Goal: Task Accomplishment & Management: Manage account settings

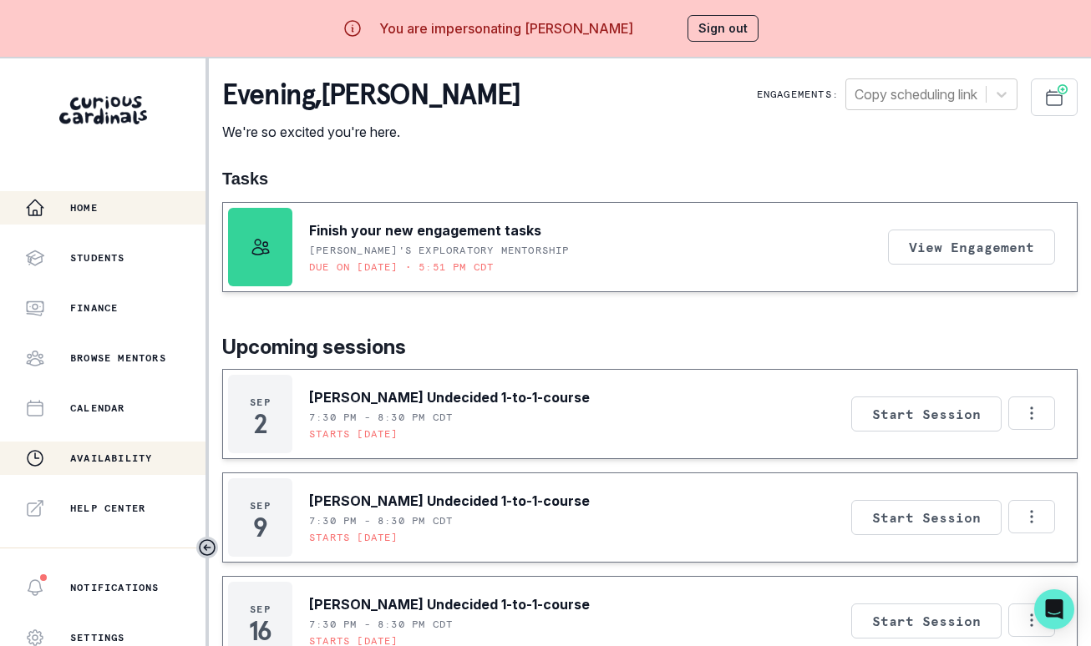
click at [141, 468] on button "Availability" at bounding box center [102, 458] width 205 height 33
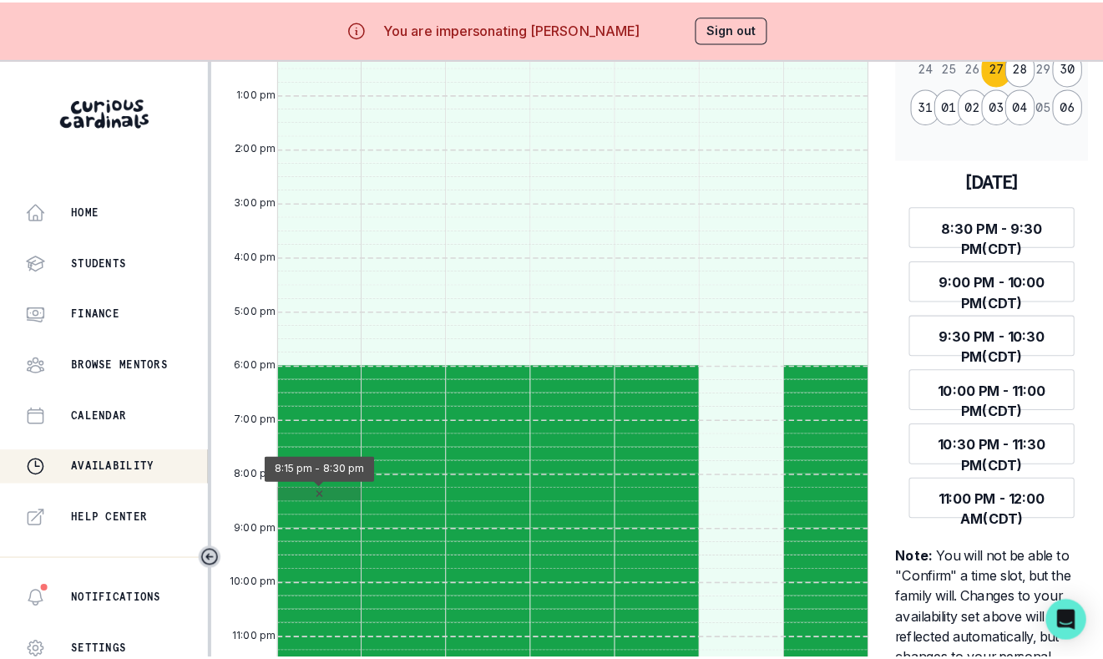
scroll to position [1224, 0]
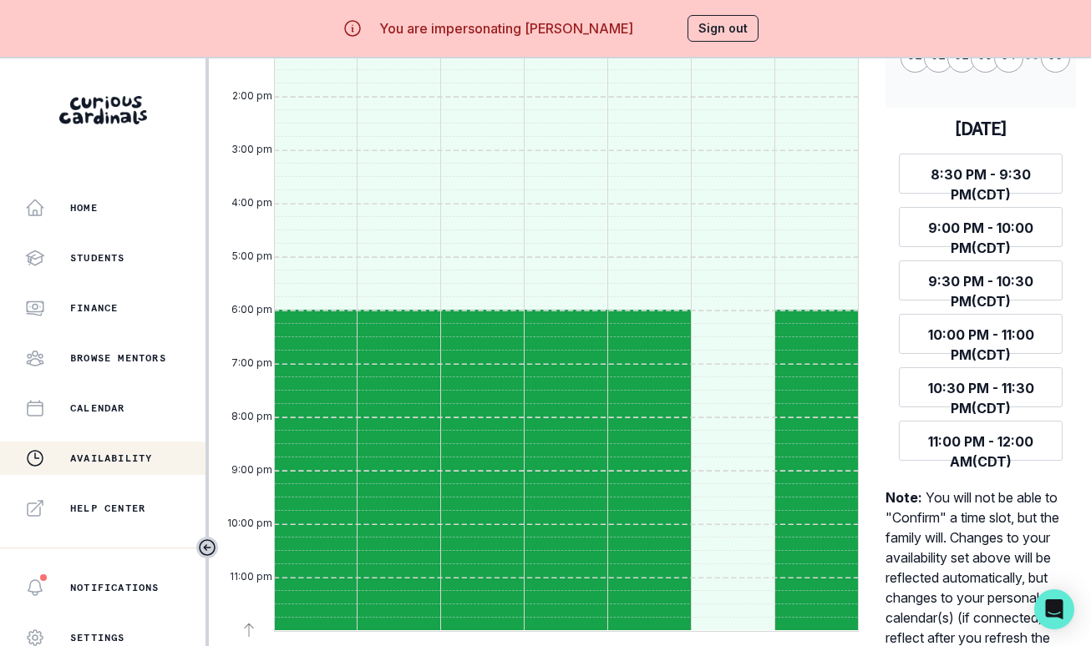
click at [703, 10] on div "You are impersonating [PERSON_NAME] Sign out" at bounding box center [545, 28] width 474 height 40
click at [716, 26] on button "Sign out" at bounding box center [722, 28] width 71 height 27
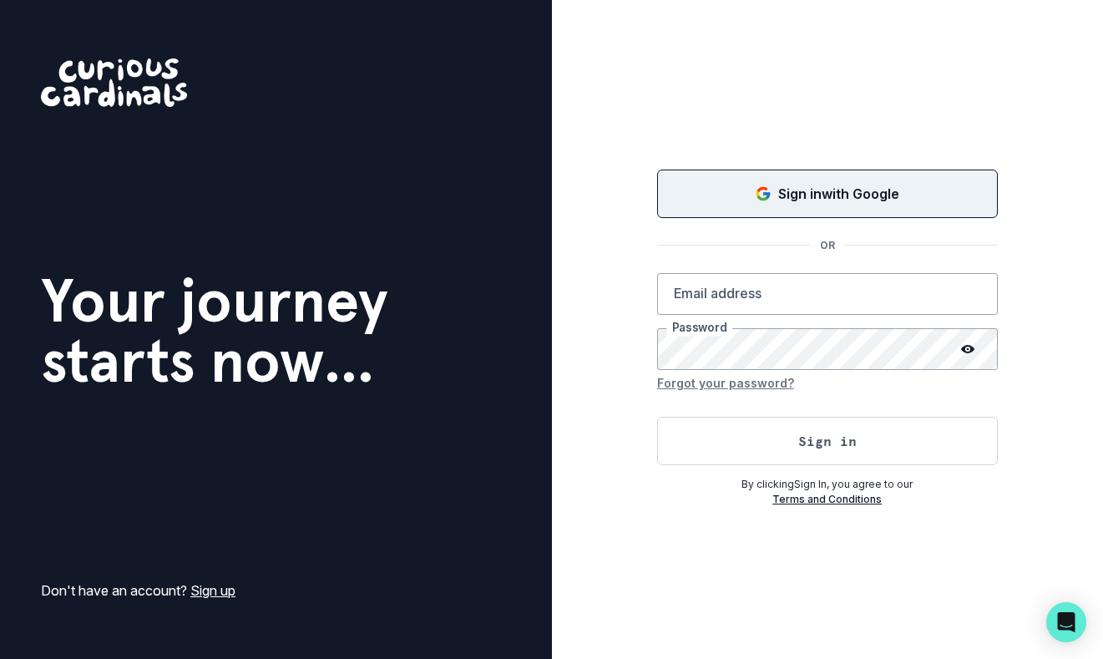
click at [798, 201] on p "Sign in with Google" at bounding box center [838, 194] width 121 height 20
